Goal: Navigation & Orientation: Find specific page/section

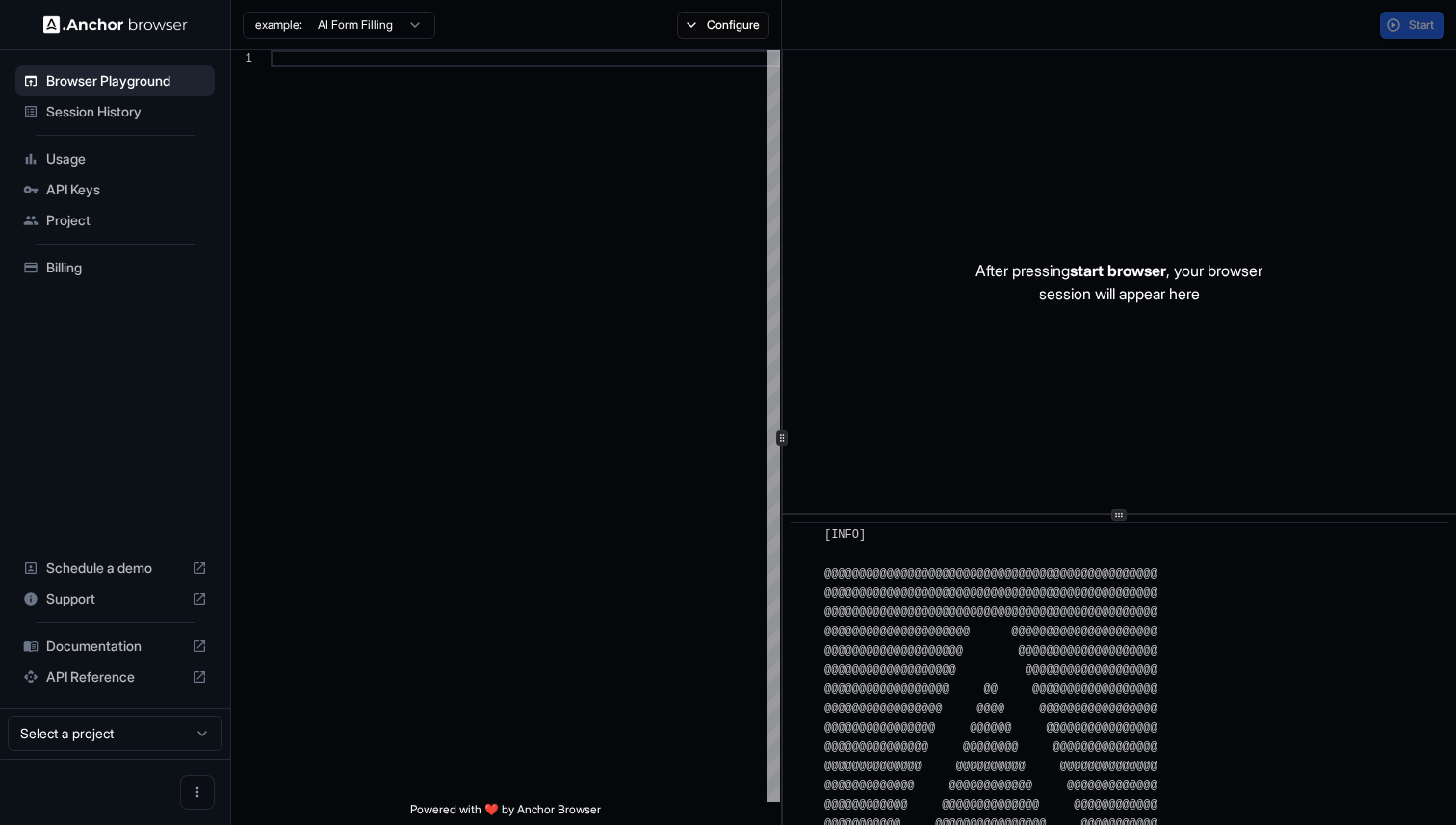
scroll to position [907, 0]
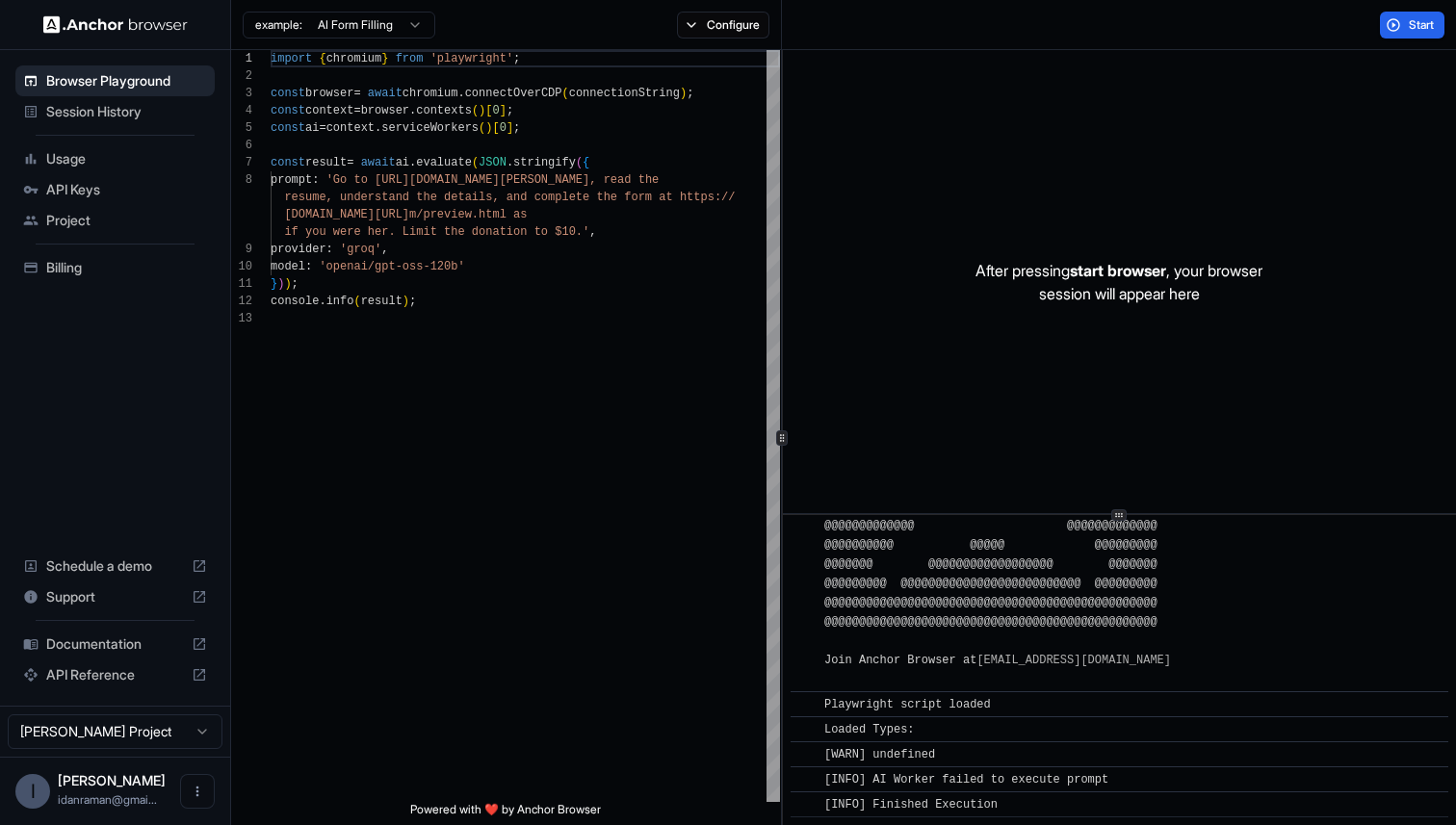
click at [127, 110] on span "Session History" at bounding box center [127, 111] width 161 height 19
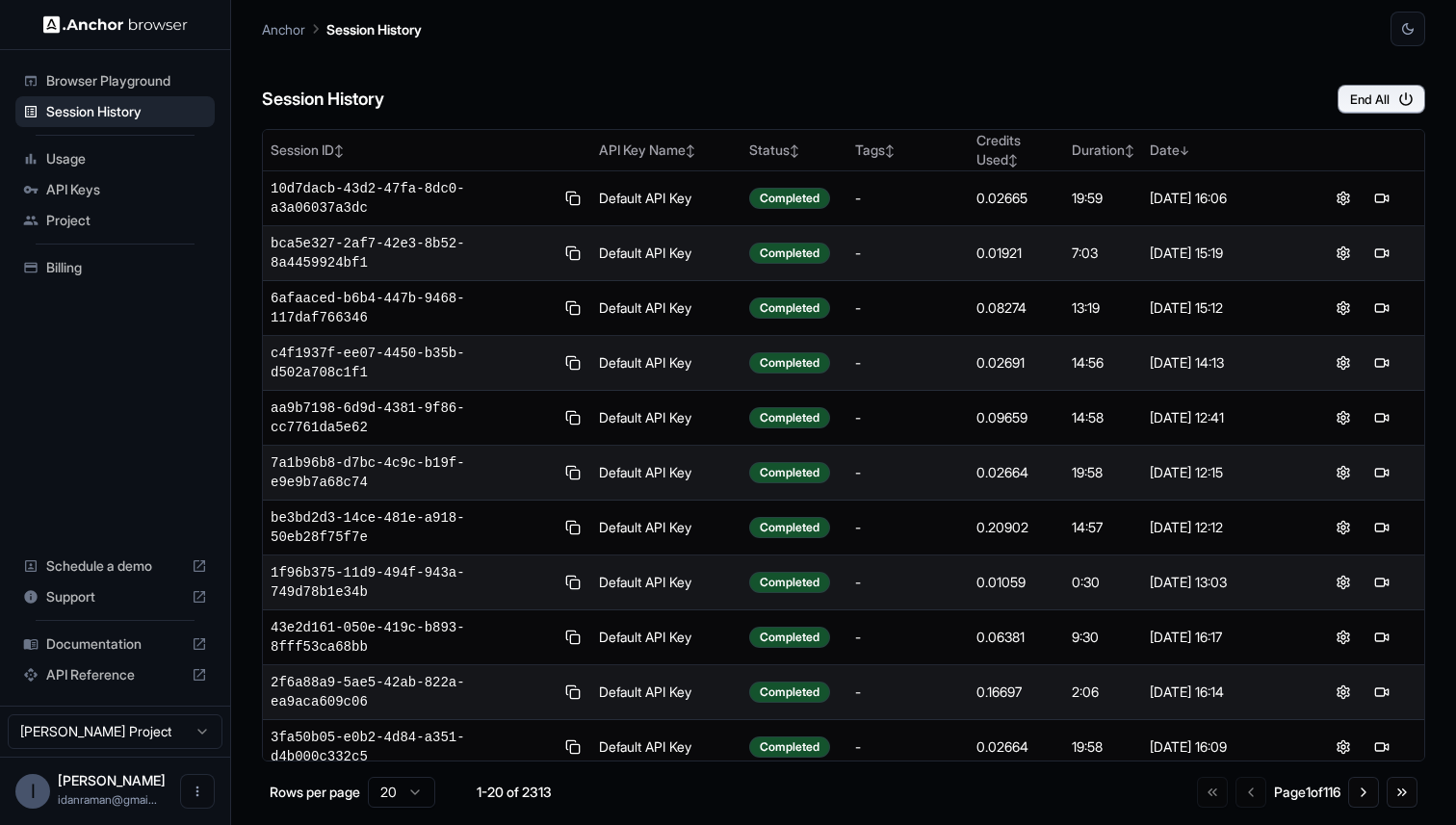
click at [57, 94] on div "Browser Playground" at bounding box center [116, 80] width 200 height 31
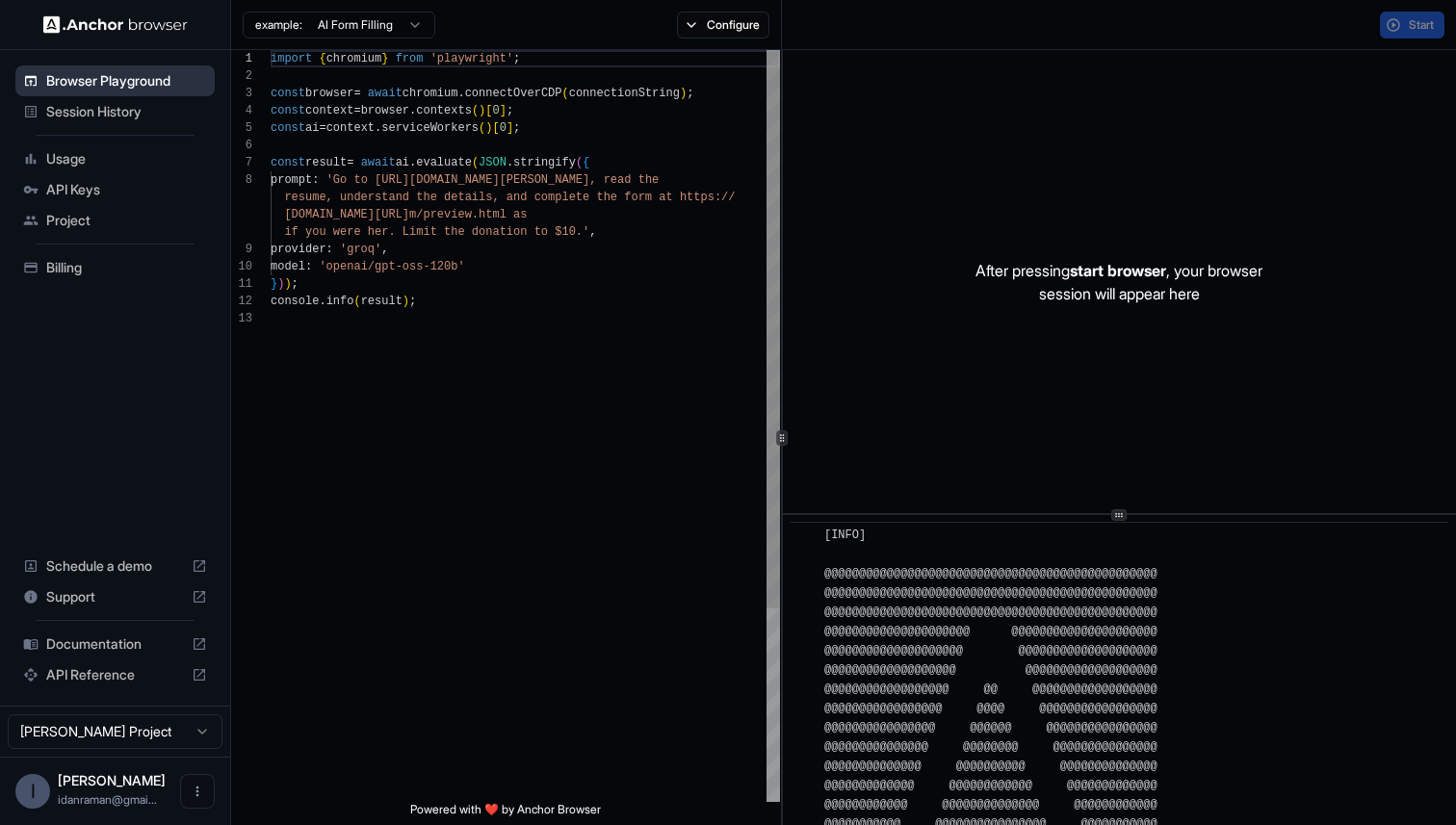
scroll to position [907, 0]
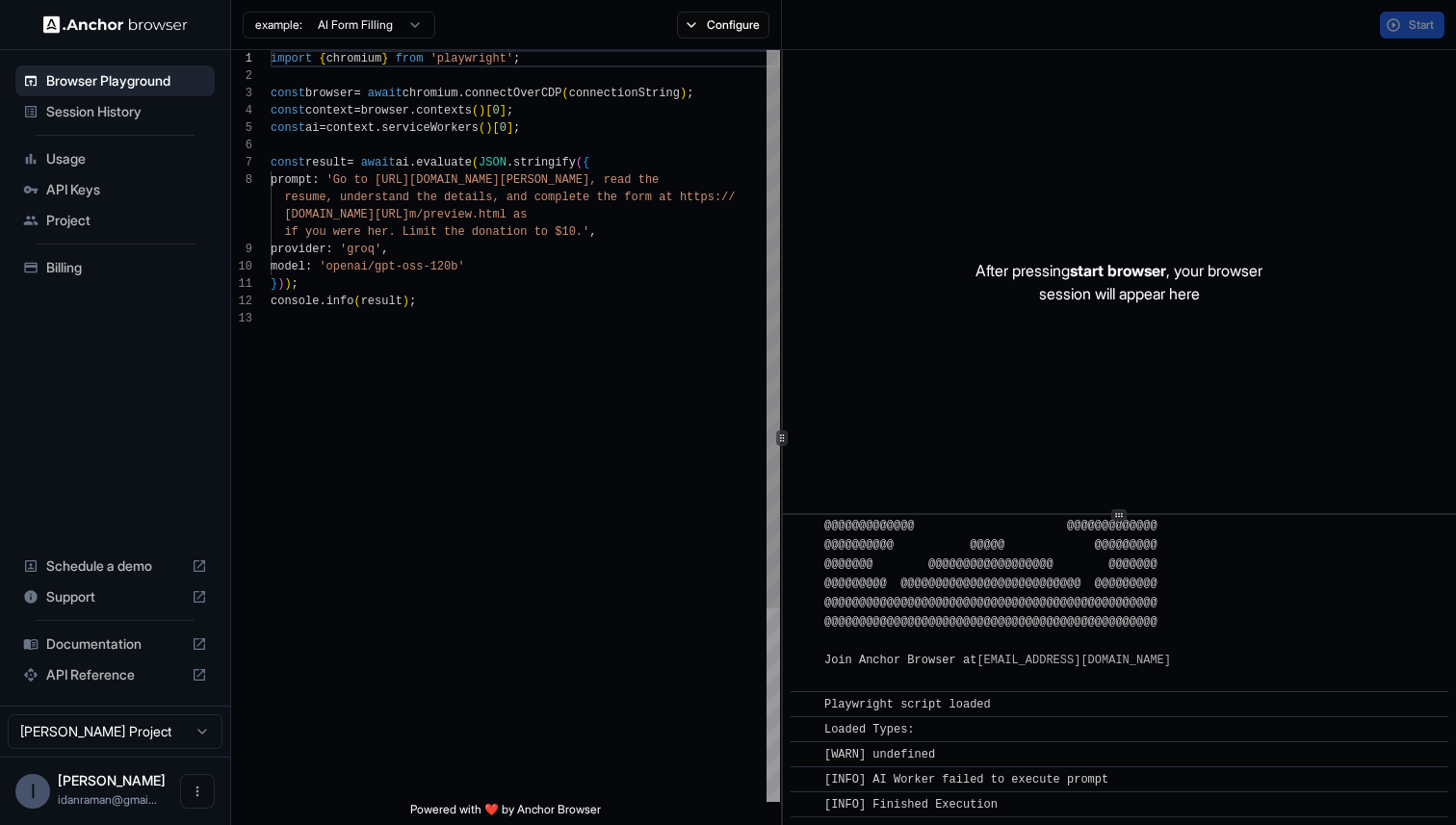
click at [61, 174] on li "API Keys" at bounding box center [116, 189] width 200 height 31
click at [62, 163] on span "Usage" at bounding box center [127, 158] width 161 height 19
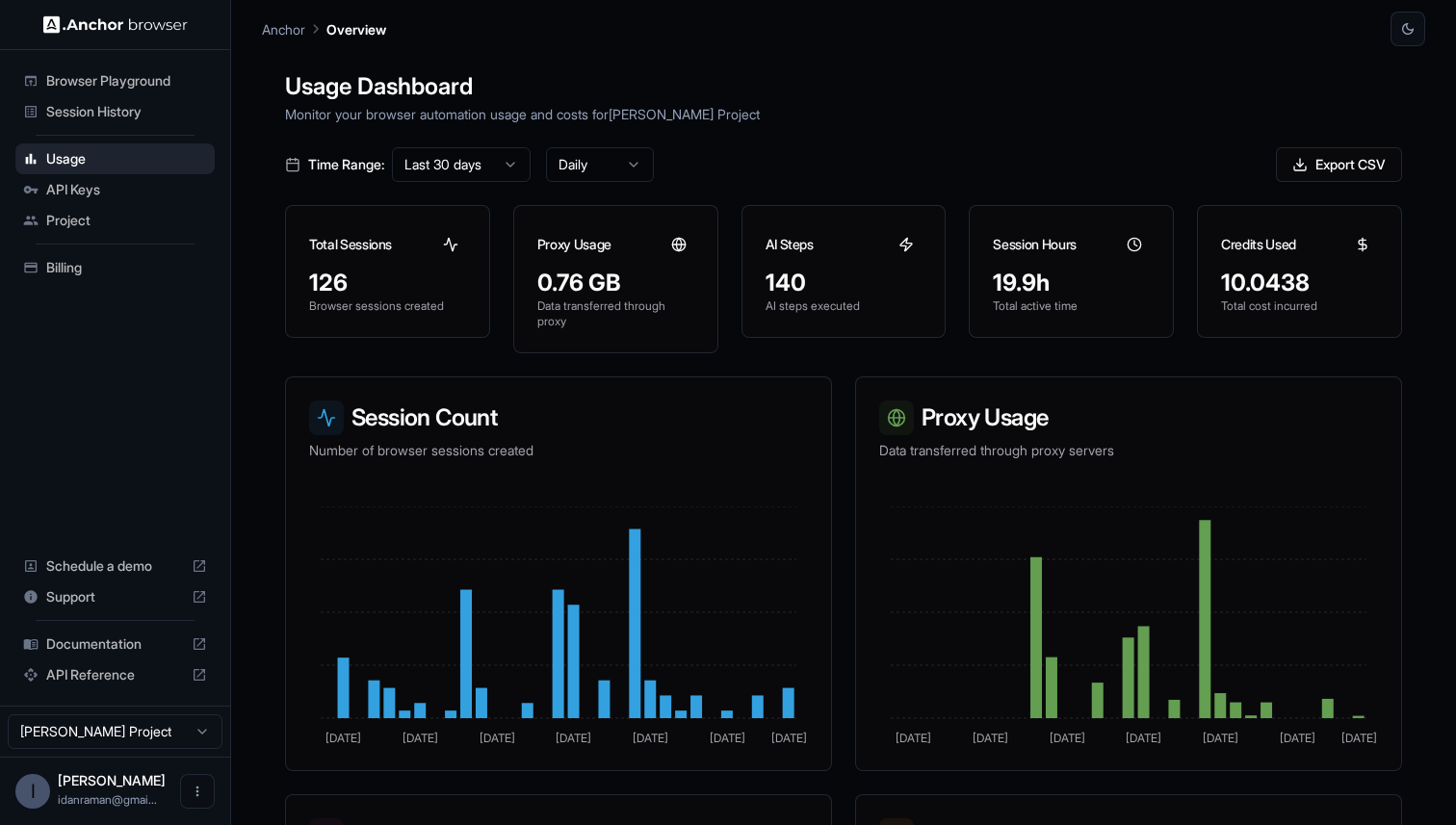
click at [94, 185] on span "API Keys" at bounding box center [127, 189] width 161 height 19
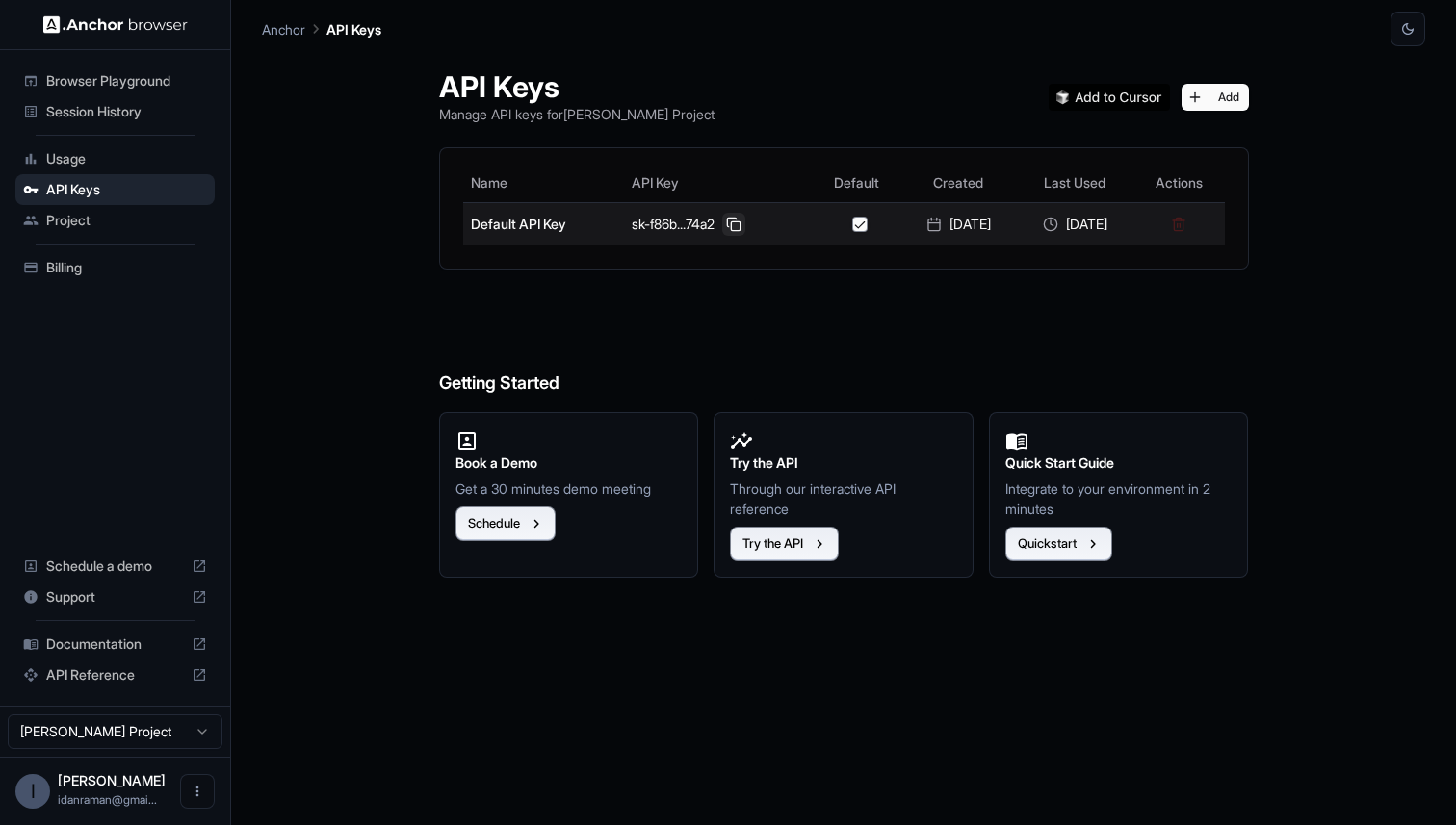
click at [723, 226] on button at bounding box center [733, 223] width 23 height 23
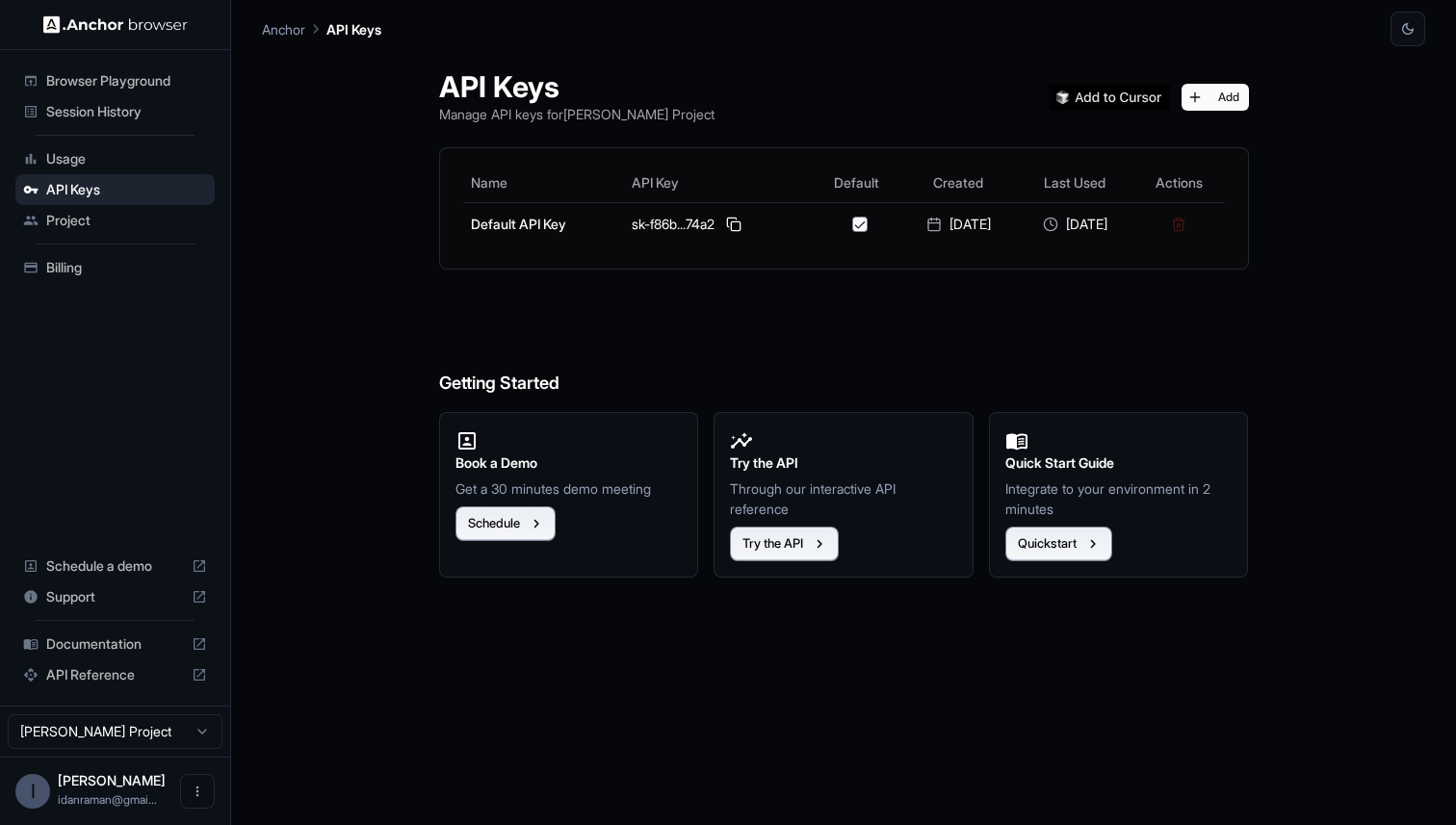
click at [86, 105] on span "Session History" at bounding box center [127, 111] width 161 height 19
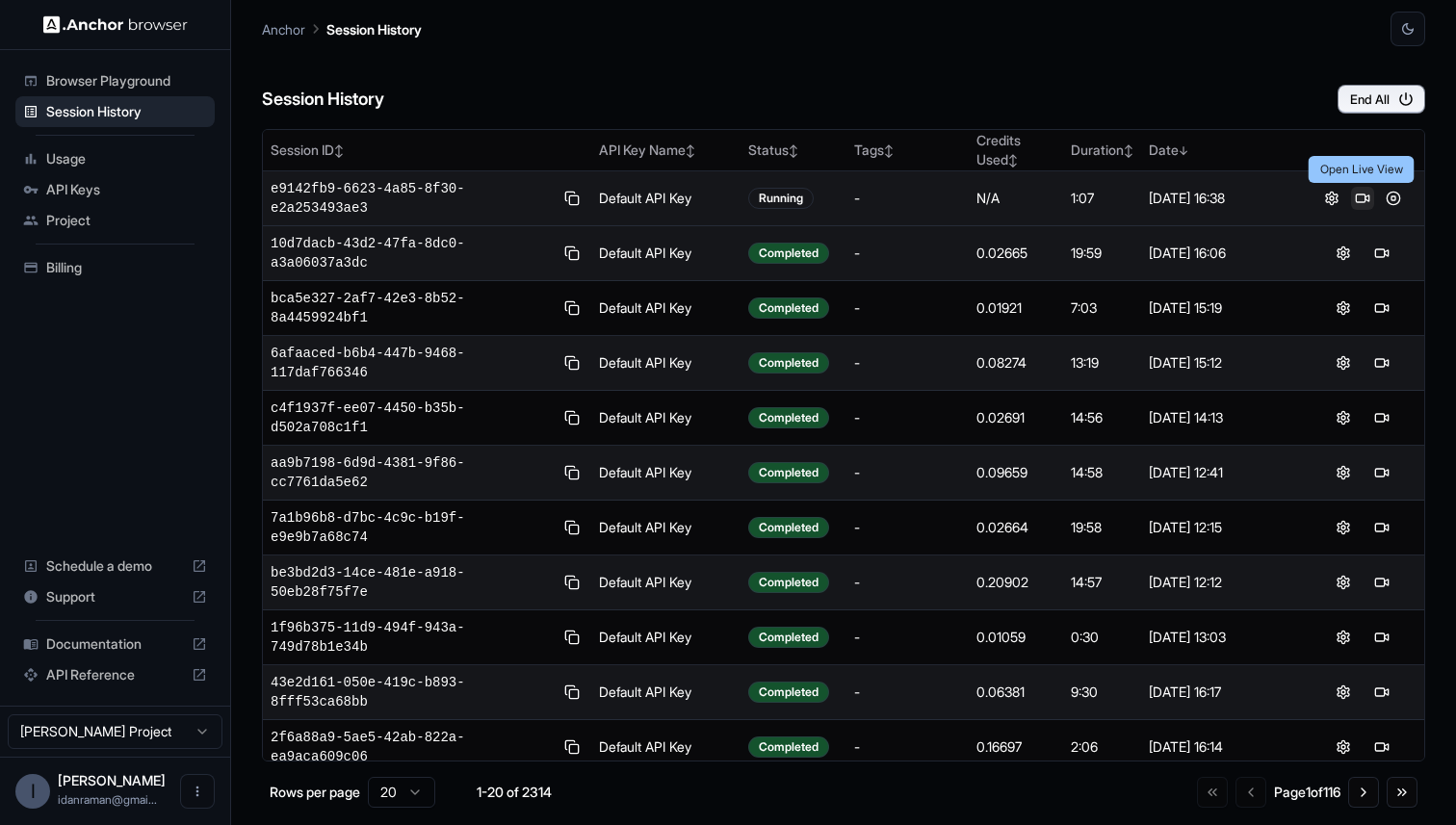
click at [1359, 200] on button at bounding box center [1362, 198] width 23 height 23
click at [162, 78] on span "Browser Playground" at bounding box center [127, 80] width 161 height 19
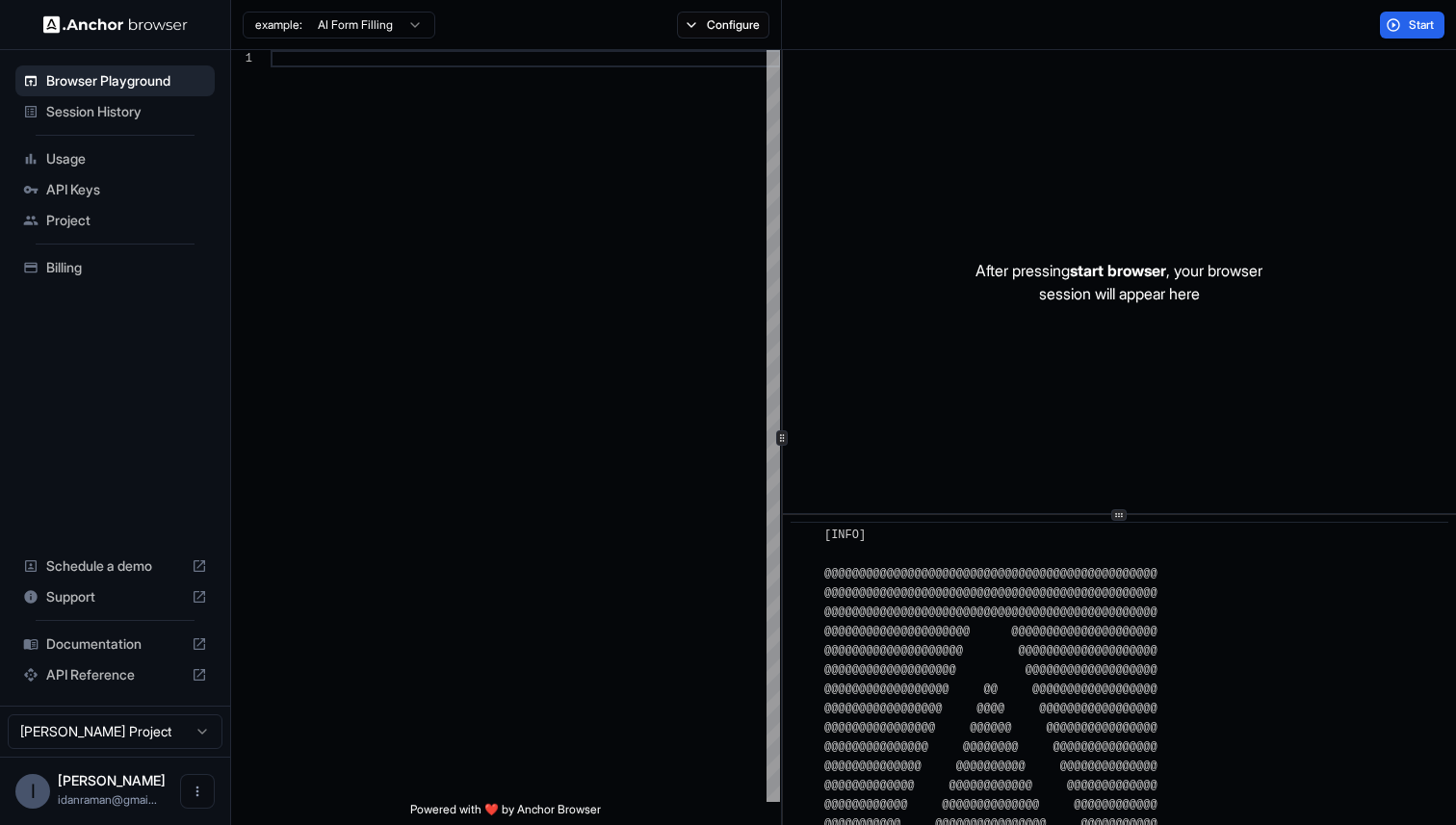
scroll to position [907, 0]
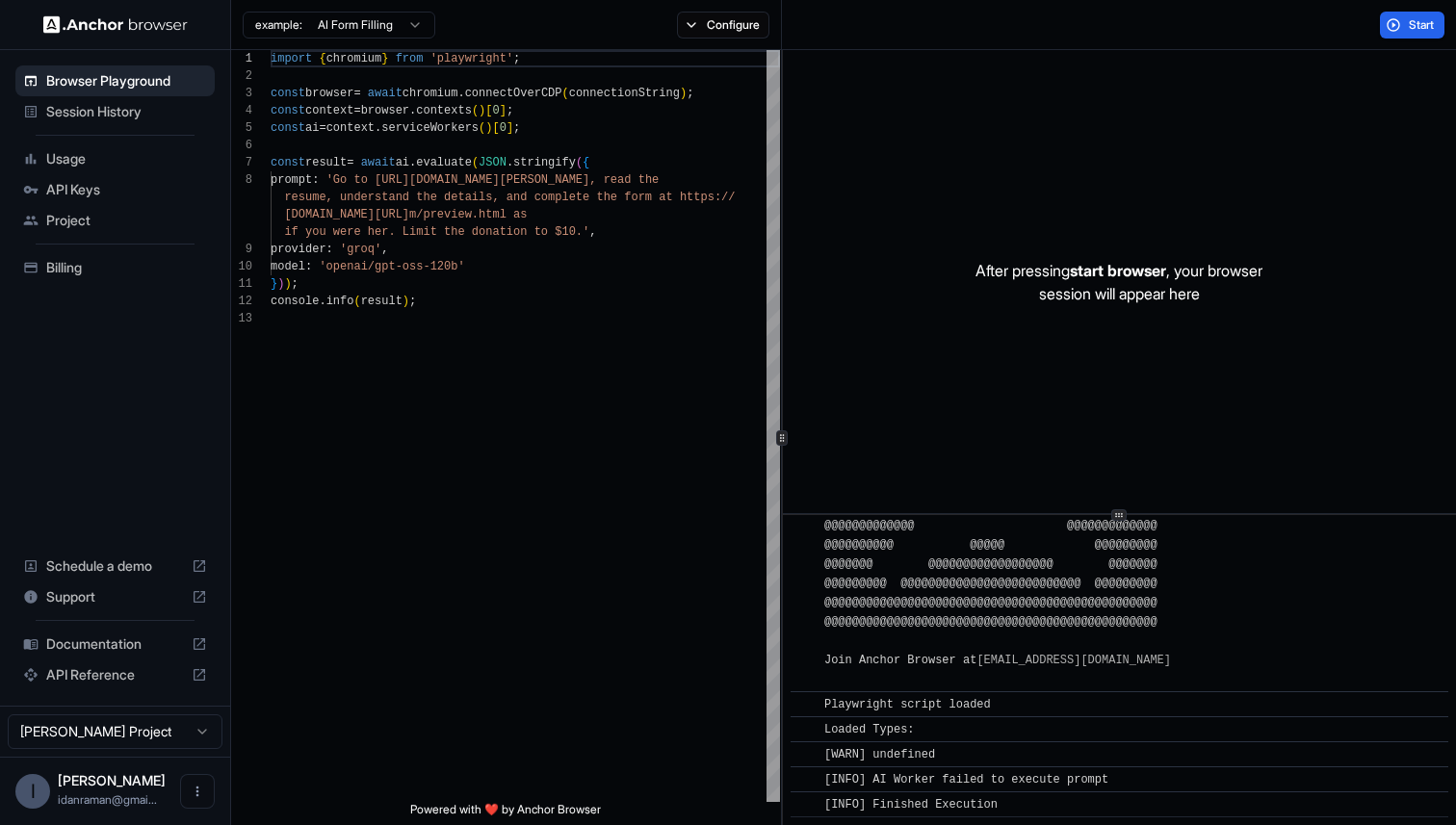
click at [52, 116] on span "Session History" at bounding box center [127, 111] width 161 height 19
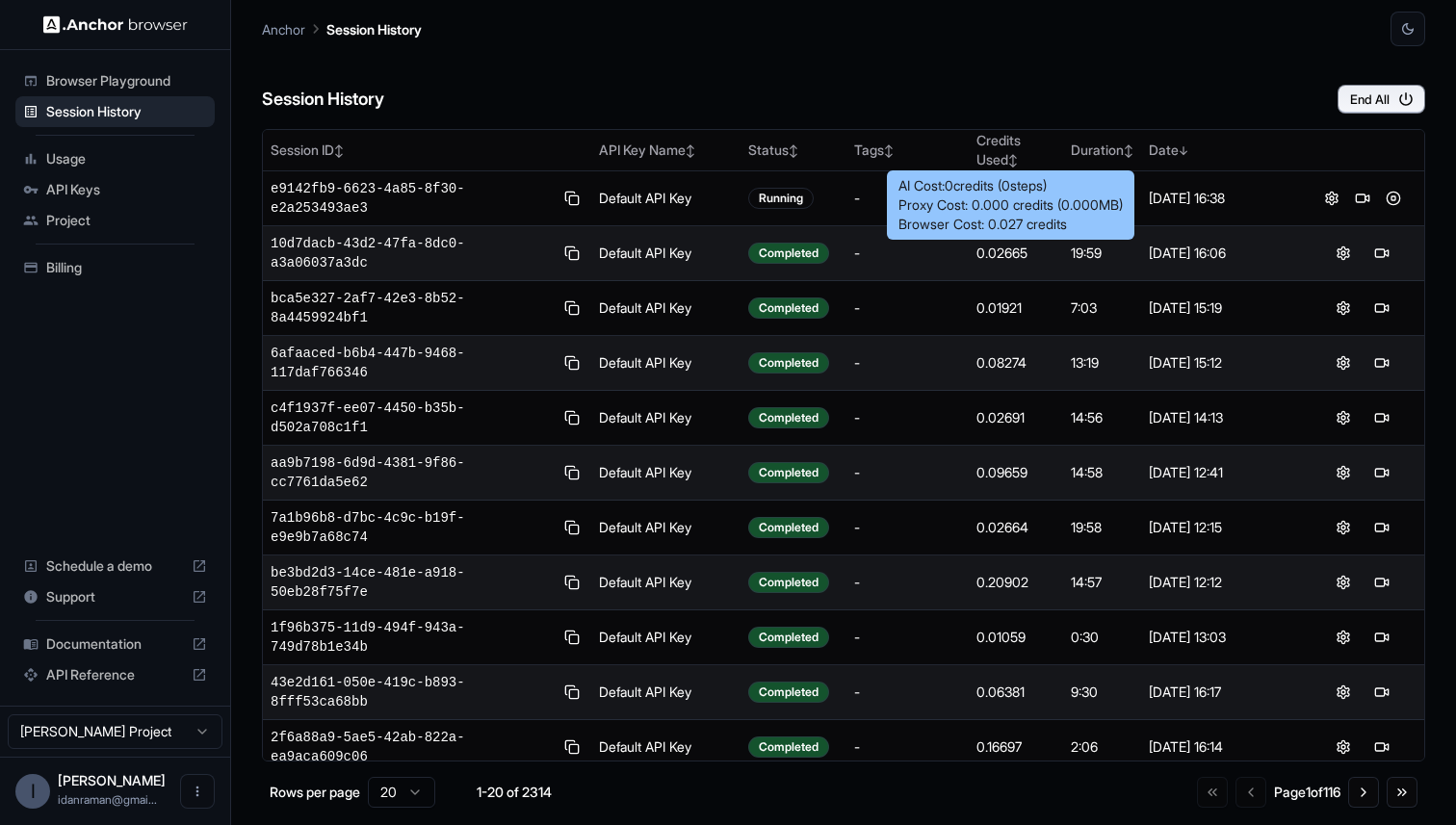
click at [992, 257] on div "0.02665" at bounding box center [1016, 252] width 80 height 19
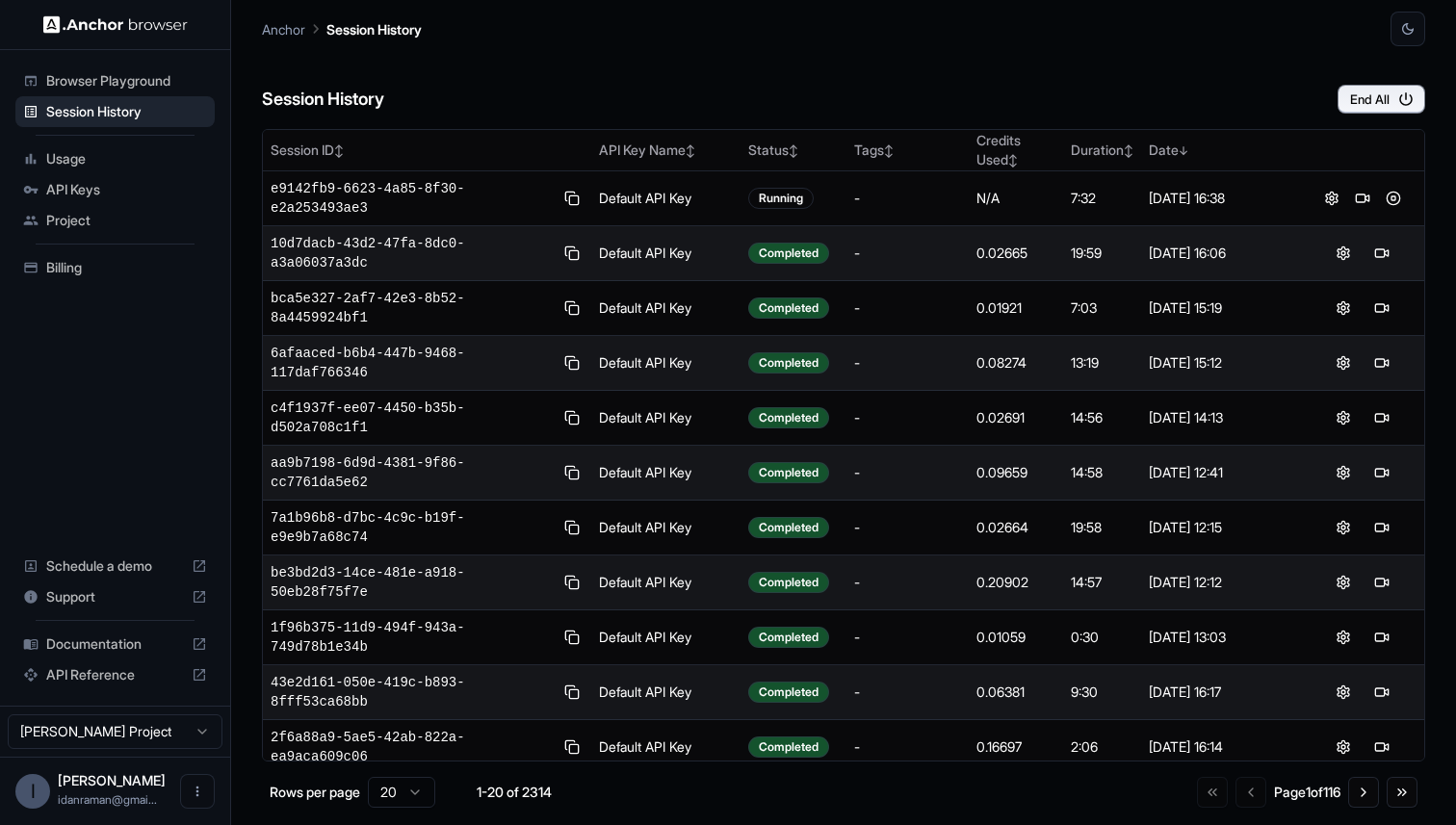
click at [81, 84] on span "Browser Playground" at bounding box center [127, 80] width 161 height 19
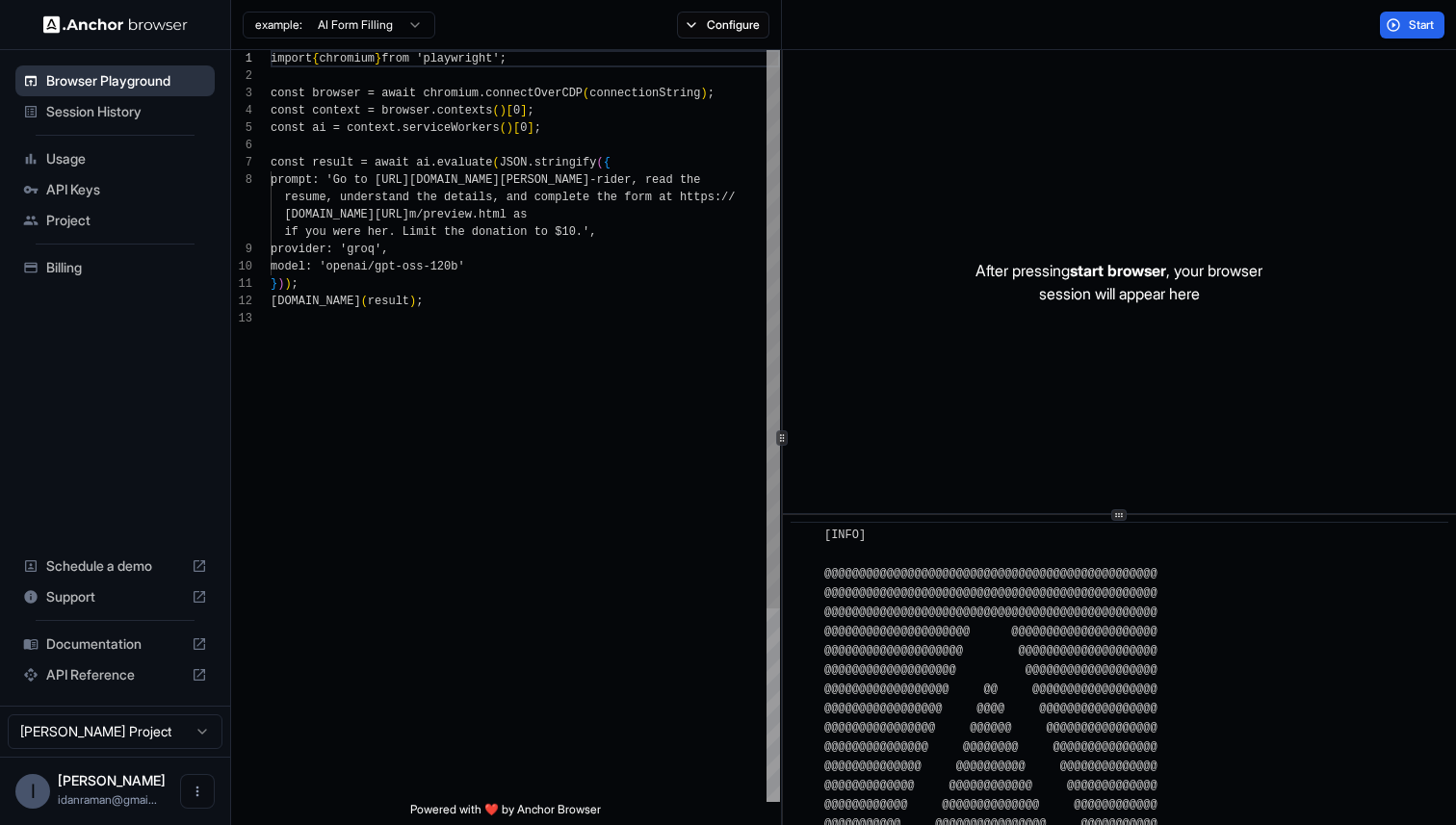
scroll to position [907, 0]
